Goal: Check status: Check status

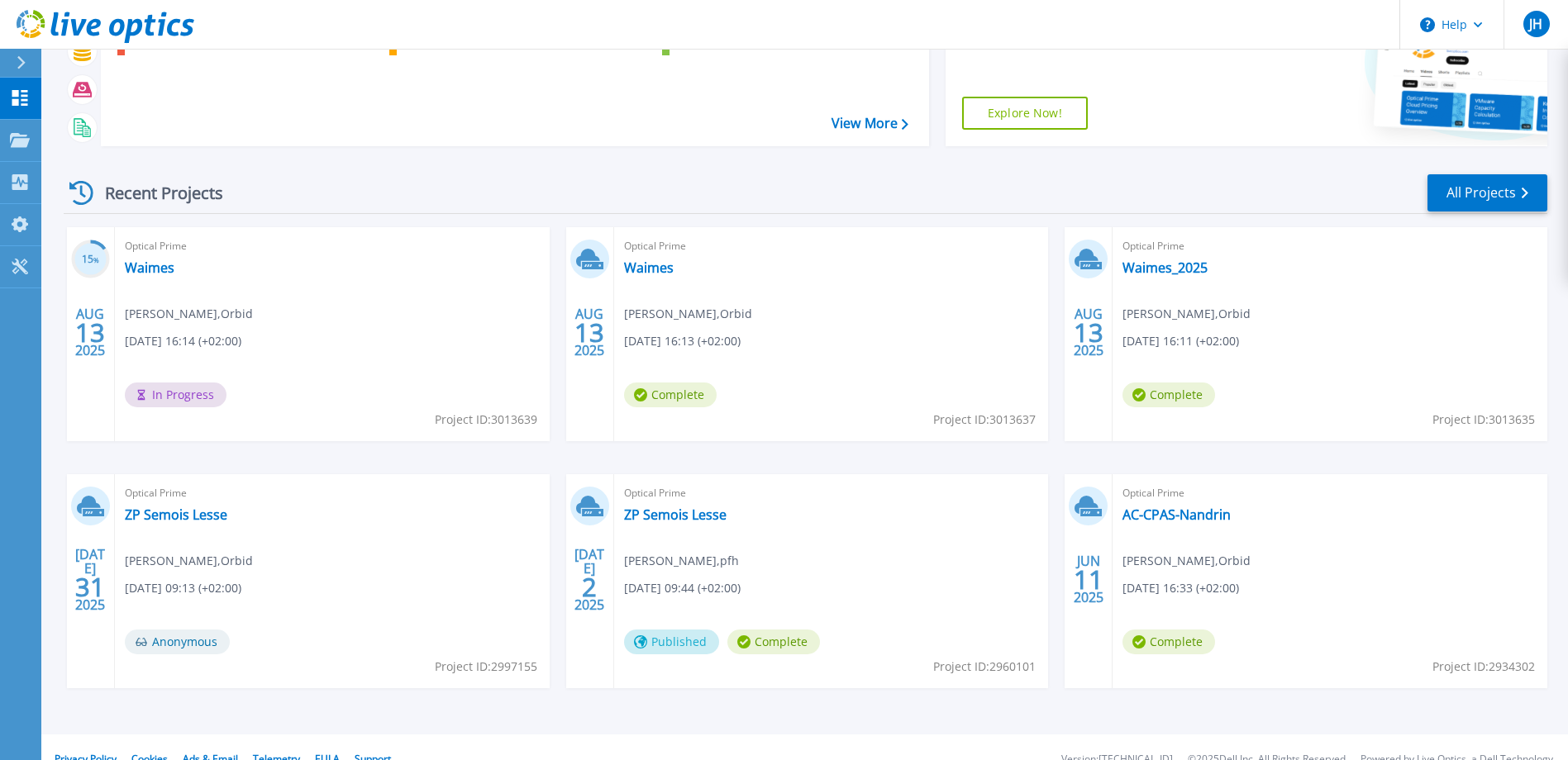
scroll to position [156, 0]
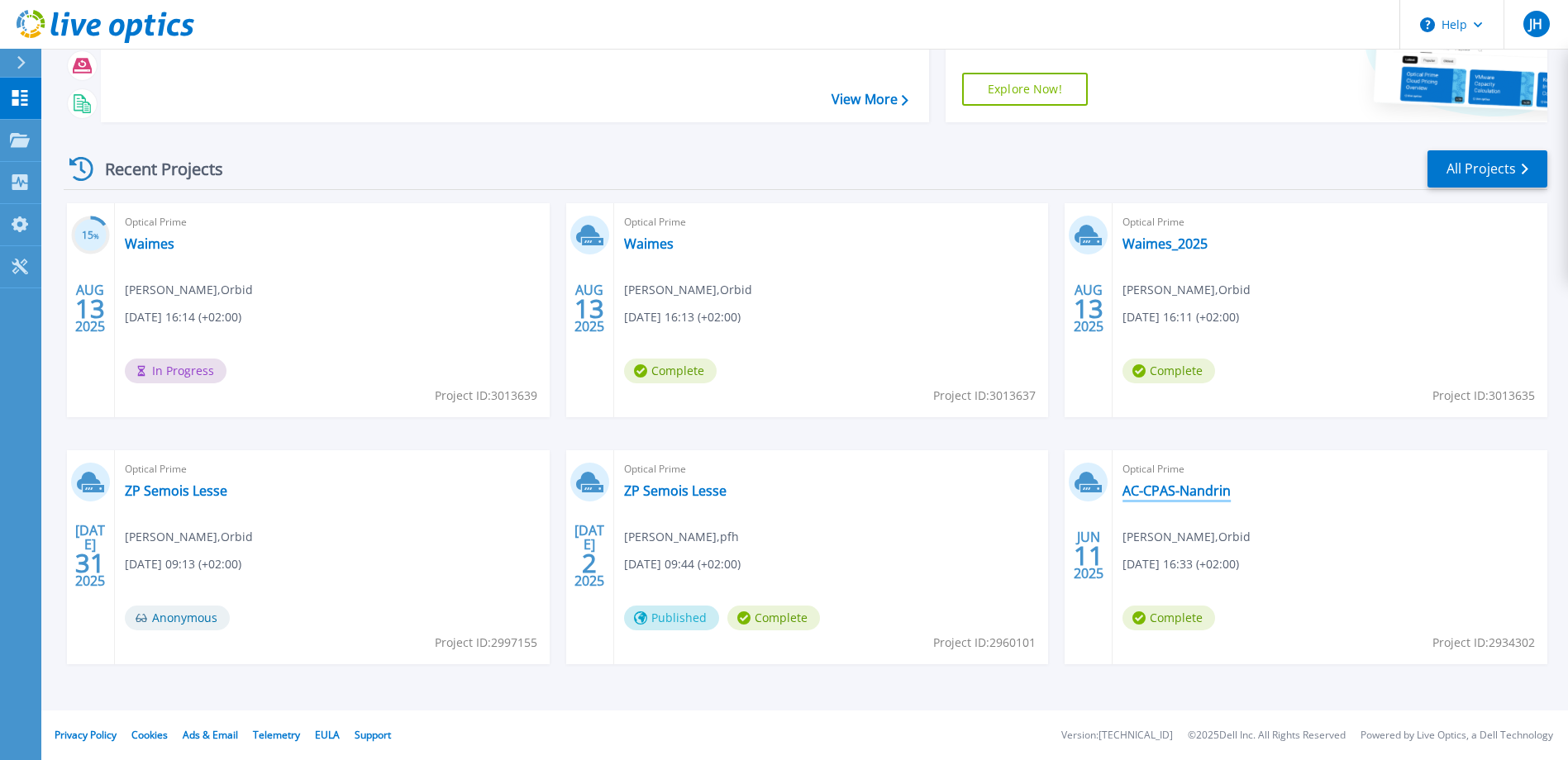
click at [1170, 490] on link "AC-CPAS-Nandrin" at bounding box center [1176, 490] width 108 height 16
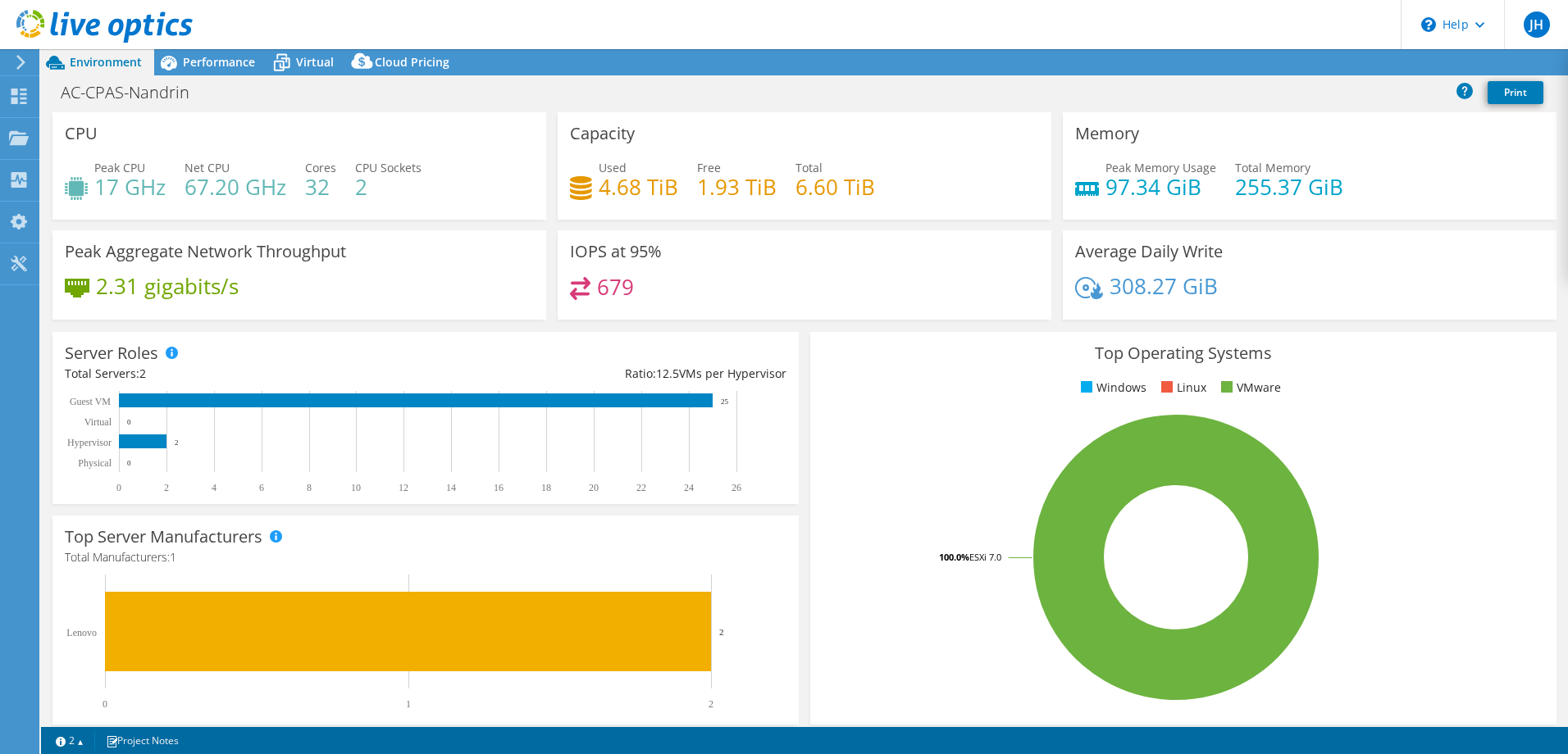
select select "USD"
select select "EUFrankfurt"
select select "EUR"
